Goal: Task Accomplishment & Management: Complete application form

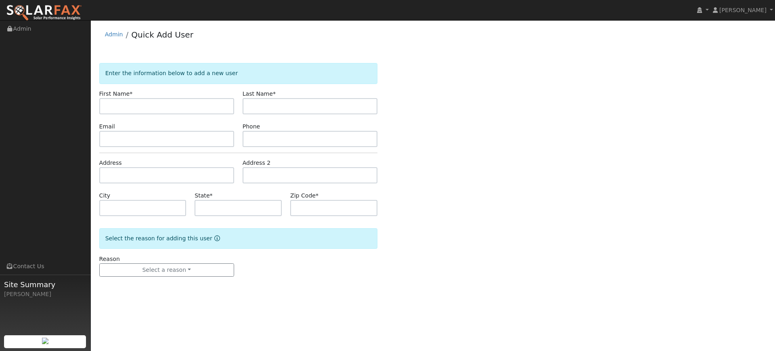
click at [141, 108] on input "text" at bounding box center [166, 106] width 135 height 16
type input "[PERSON_NAME]"
click at [263, 111] on input "text" at bounding box center [309, 106] width 135 height 16
type input "[PERSON_NAME]"
click at [204, 141] on input "text" at bounding box center [166, 139] width 135 height 16
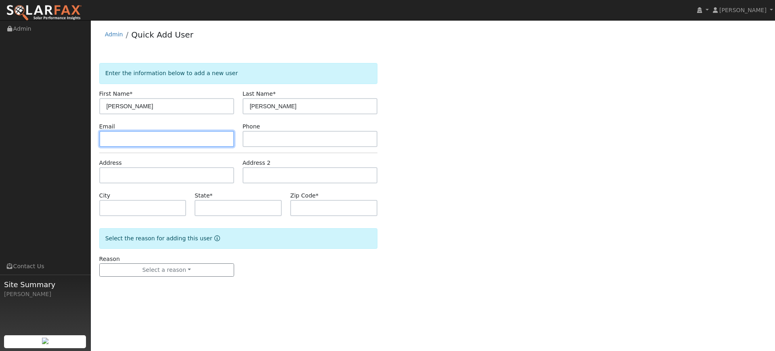
paste input "[EMAIL_ADDRESS][DOMAIN_NAME]"
type input "[EMAIL_ADDRESS][DOMAIN_NAME]"
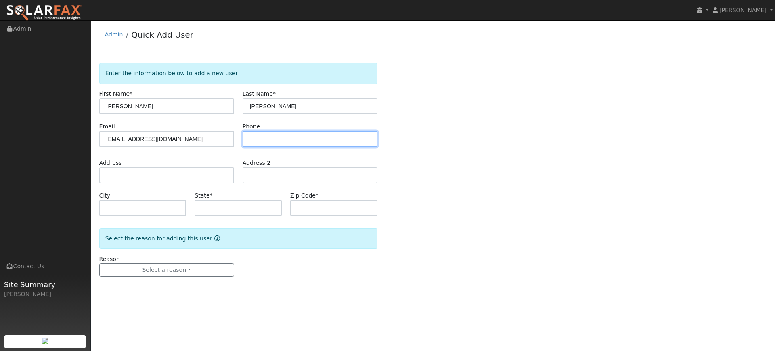
click at [295, 137] on input "text" at bounding box center [309, 139] width 135 height 16
paste input "[PHONE_NUMBER]"
type input "[PHONE_NUMBER]"
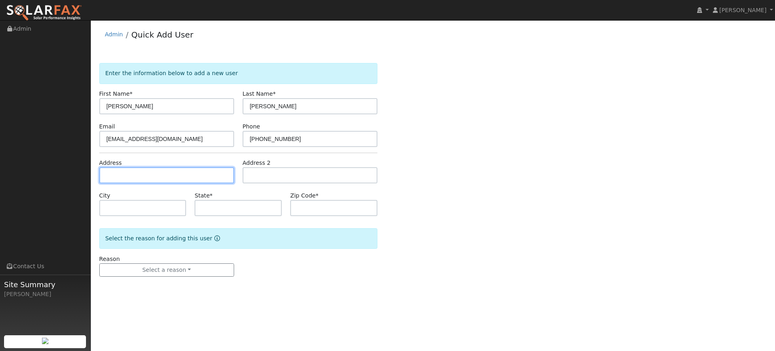
click at [188, 173] on input "text" at bounding box center [166, 175] width 135 height 16
paste input "[STREET_ADDRESS][PERSON_NAME][PERSON_NAME]"
type input "[STREET_ADDRESS][PERSON_NAME]"
type input "Santa [PERSON_NAME]"
type input "CA"
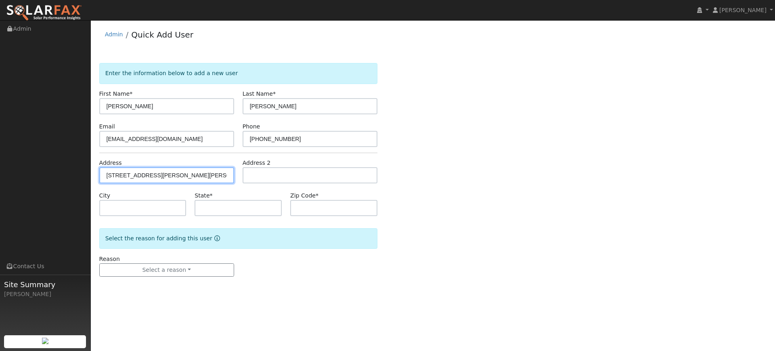
type input "93453"
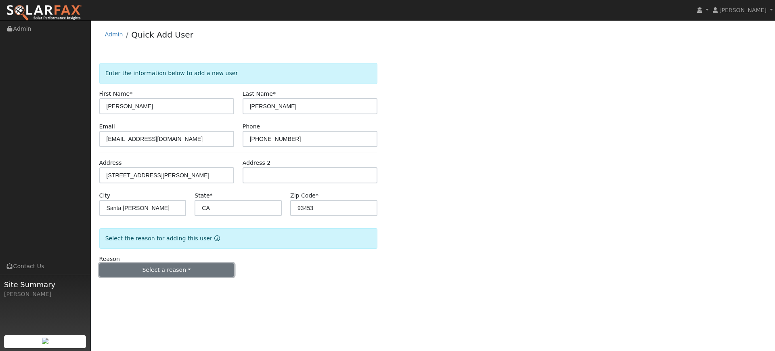
click at [170, 274] on button "Select a reason" at bounding box center [166, 270] width 135 height 14
click at [165, 299] on link "New customer adding solar" at bounding box center [144, 297] width 89 height 11
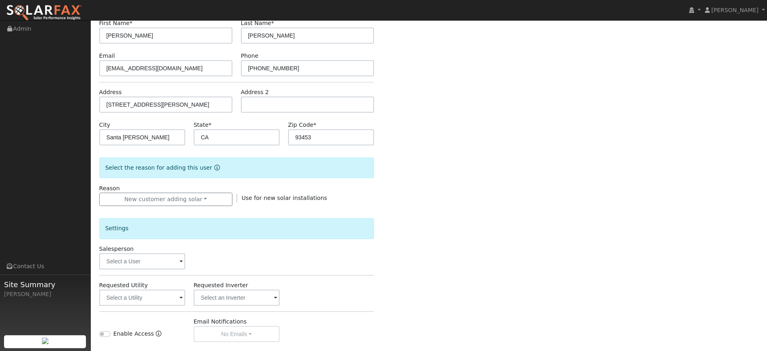
scroll to position [72, 0]
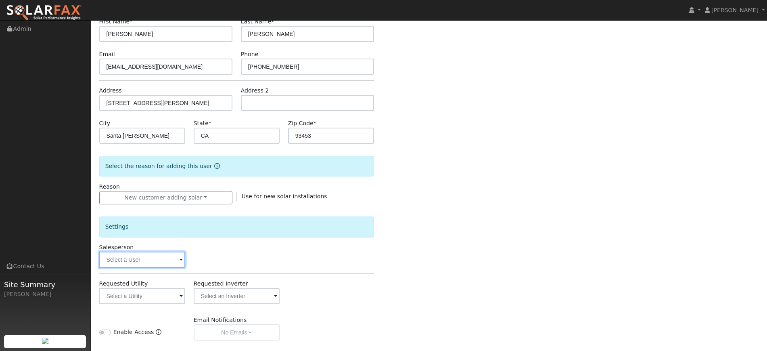
click at [169, 257] on input "text" at bounding box center [142, 259] width 86 height 16
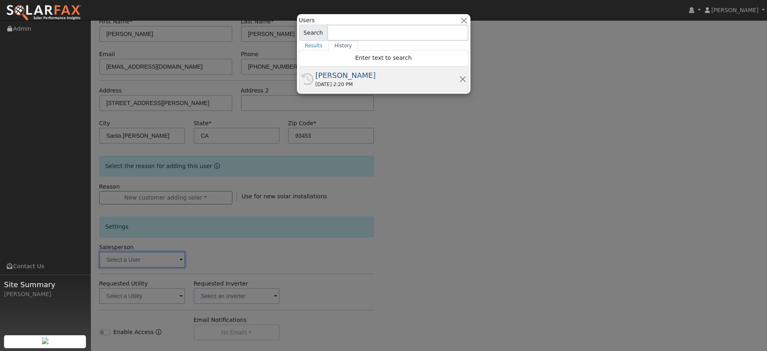
click at [373, 77] on div "[PERSON_NAME]" at bounding box center [387, 75] width 144 height 11
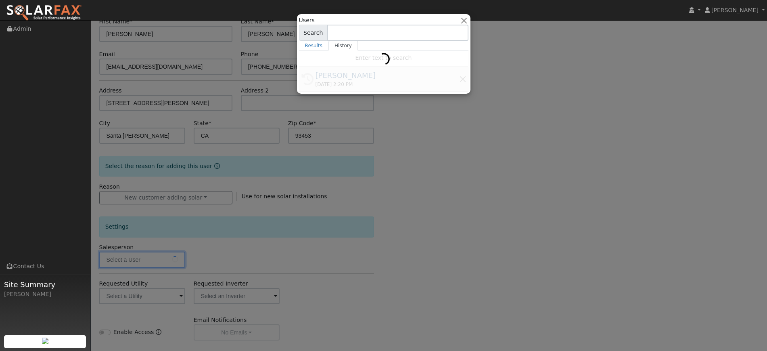
type input "[PERSON_NAME]"
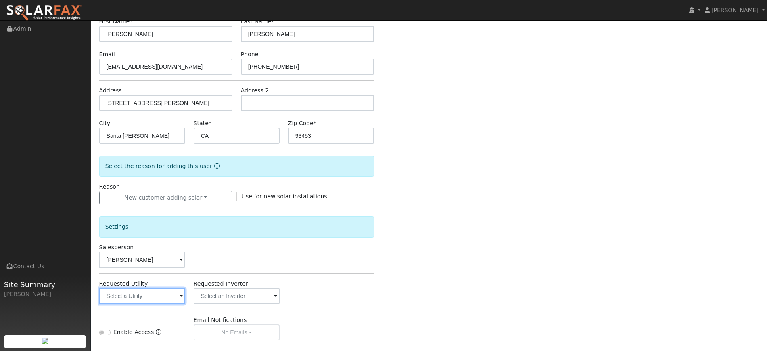
click at [179, 294] on input "text" at bounding box center [142, 296] width 86 height 16
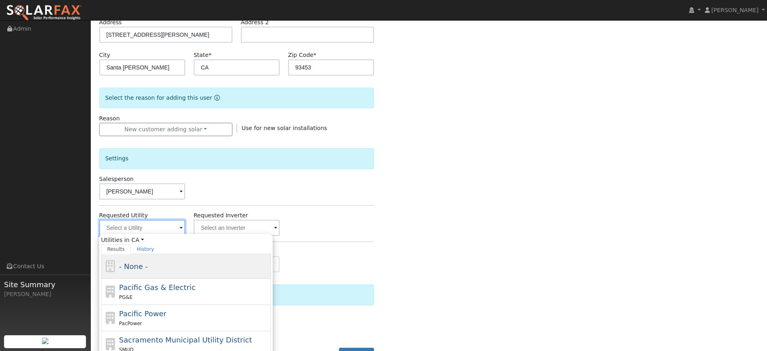
scroll to position [141, 0]
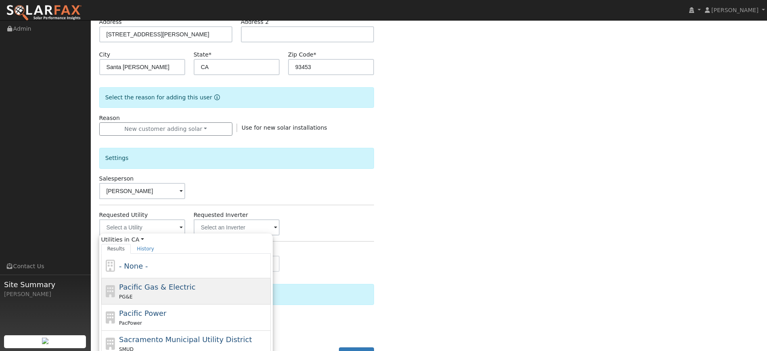
click at [146, 290] on span "Pacific Gas & Electric" at bounding box center [157, 286] width 76 height 8
type input "Pacific Gas & Electric"
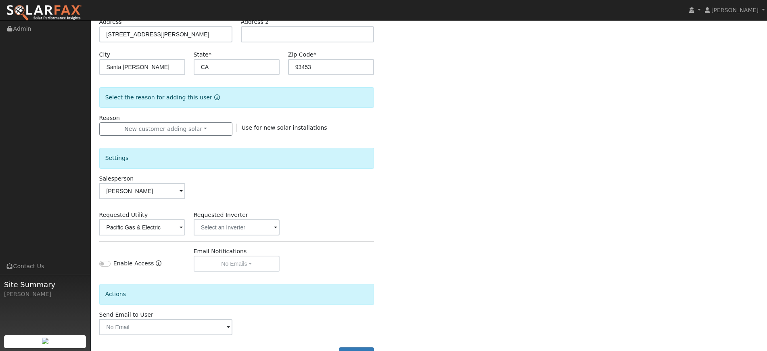
click at [324, 238] on div "Settings Salesperson [PERSON_NAME] Requested Utility Pacific Gas & Electric Req…" at bounding box center [236, 204] width 275 height 136
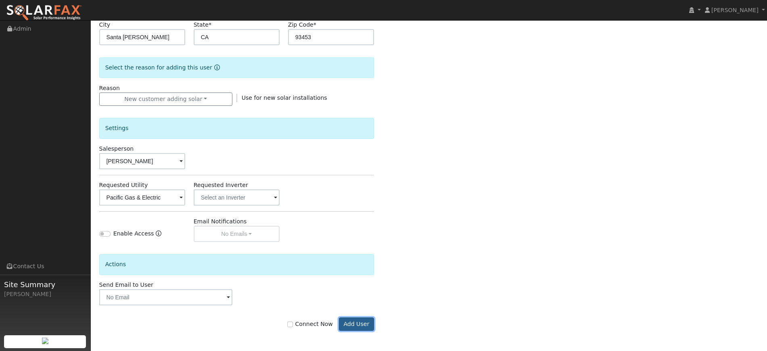
click at [353, 317] on button "Add User" at bounding box center [356, 324] width 35 height 14
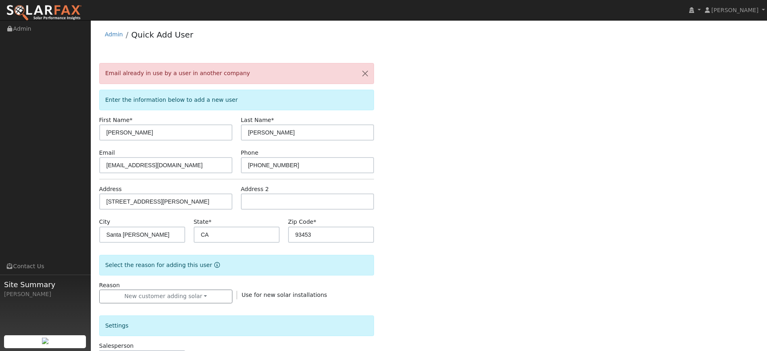
click at [419, 109] on div "Email already in use by a user in another company Enter the information below t…" at bounding box center [429, 303] width 660 height 480
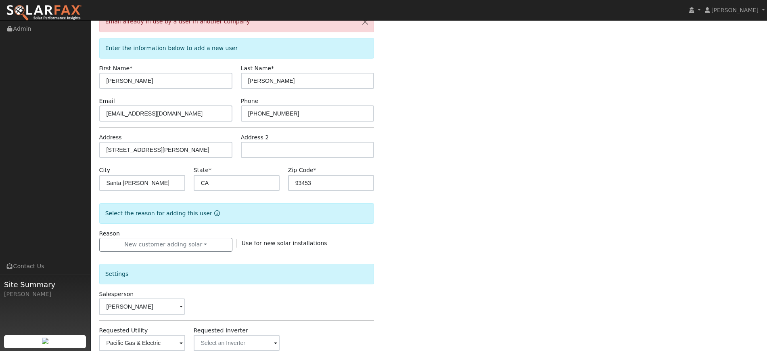
scroll to position [197, 0]
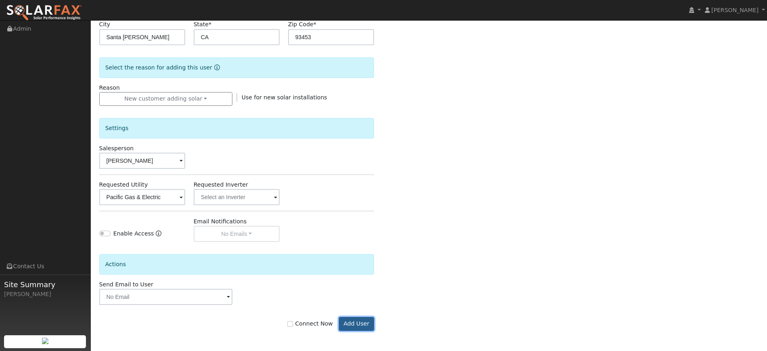
click at [355, 323] on button "Add User" at bounding box center [356, 324] width 35 height 14
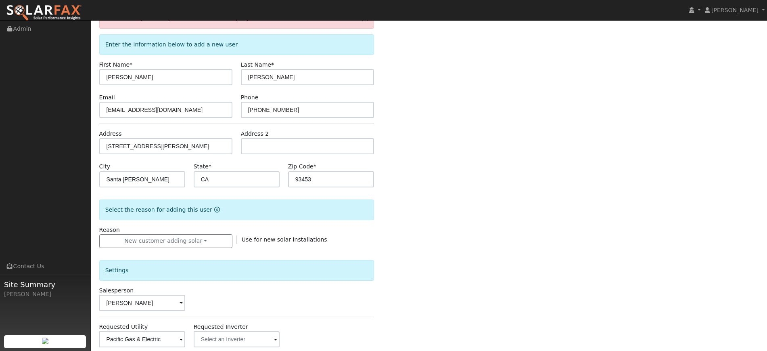
scroll to position [0, 0]
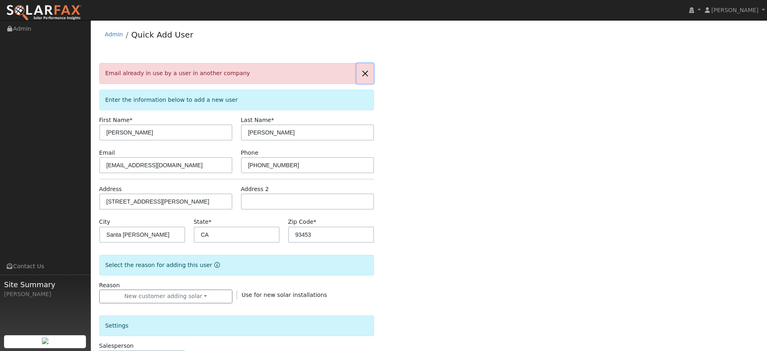
click at [366, 73] on button "button" at bounding box center [365, 73] width 17 height 20
